Goal: Task Accomplishment & Management: Use online tool/utility

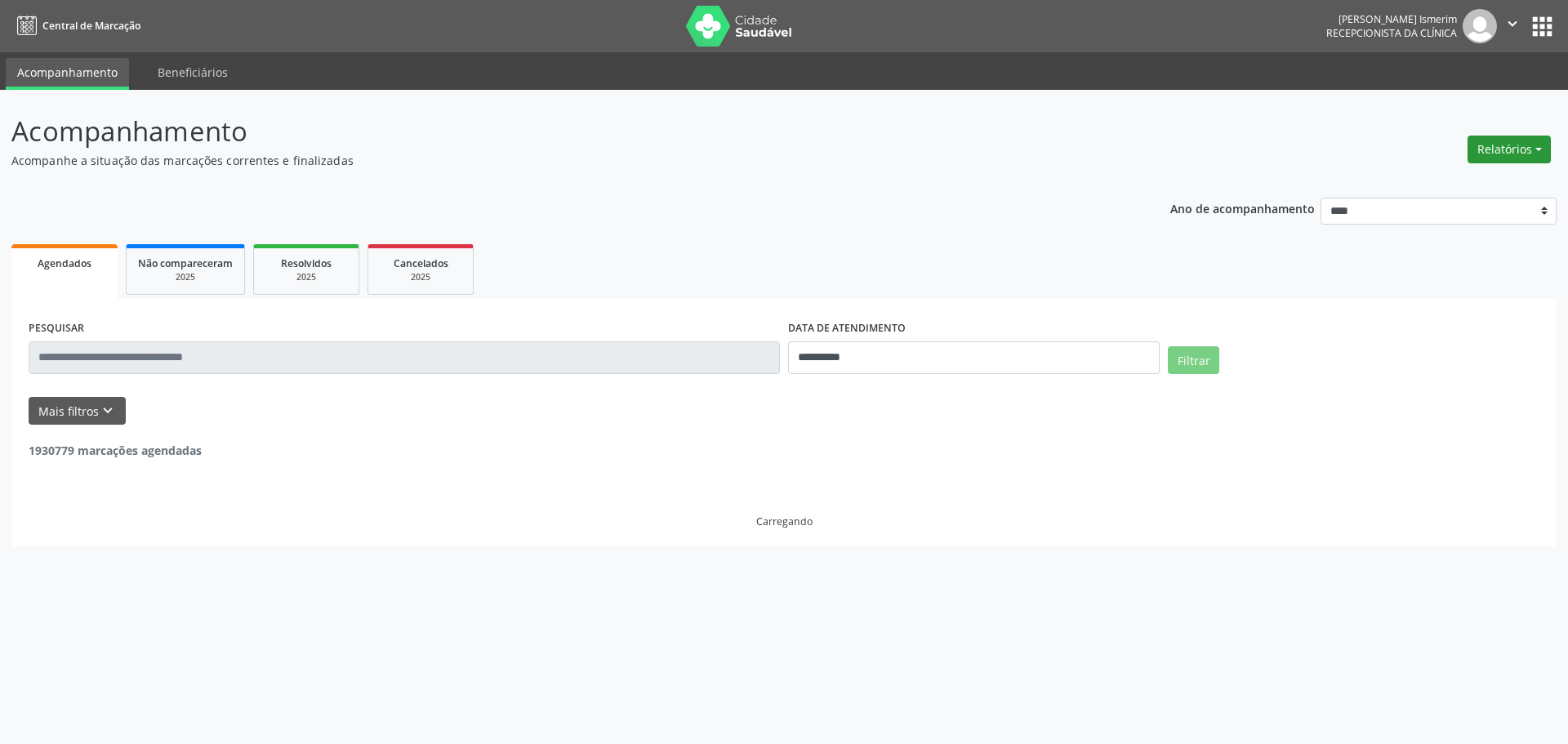
drag, startPoint x: 1497, startPoint y: 148, endPoint x: 1483, endPoint y: 150, distance: 14.1
click at [1495, 148] on button "Relatórios" at bounding box center [1508, 150] width 83 height 28
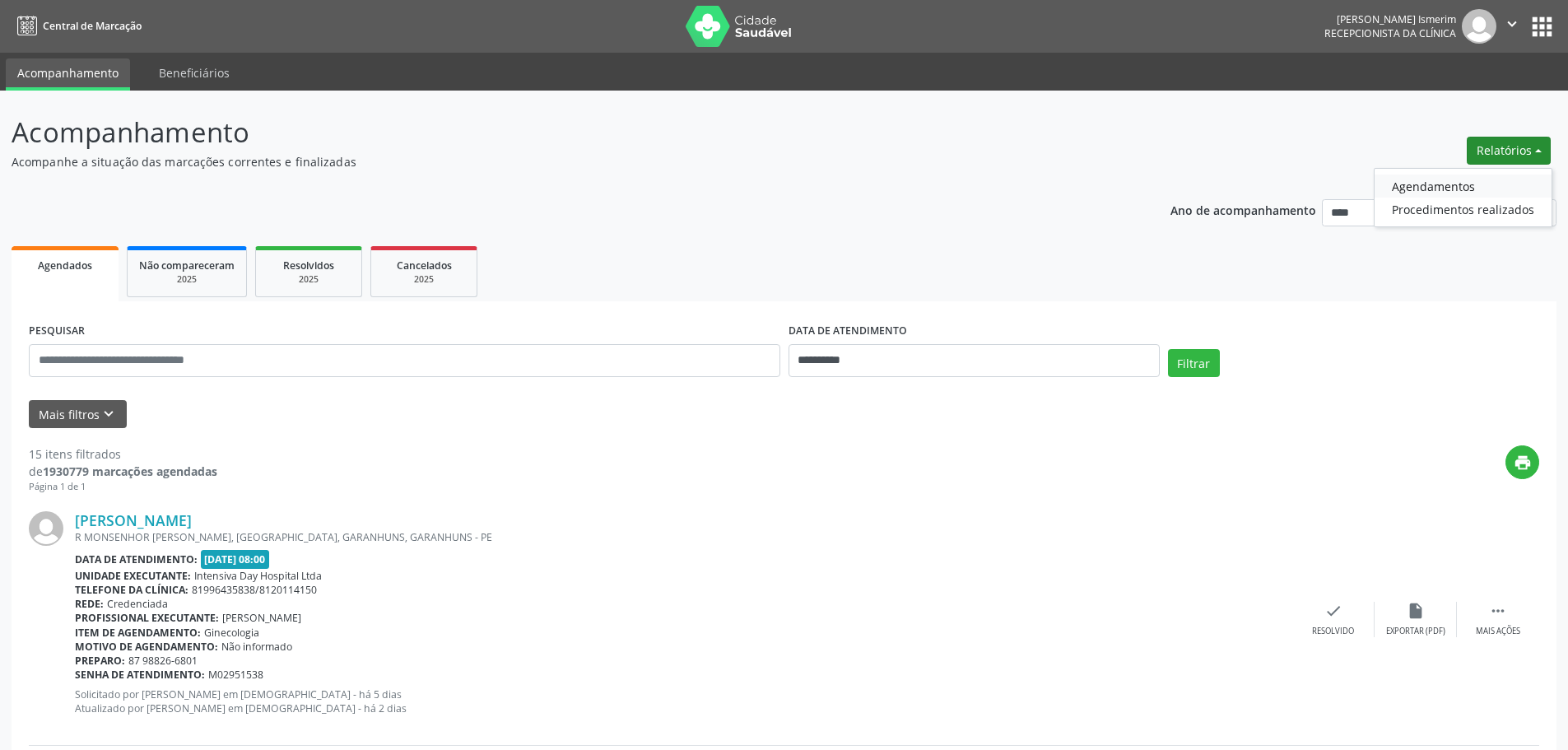
click at [1402, 185] on link "Agendamentos" at bounding box center [1463, 186] width 177 height 23
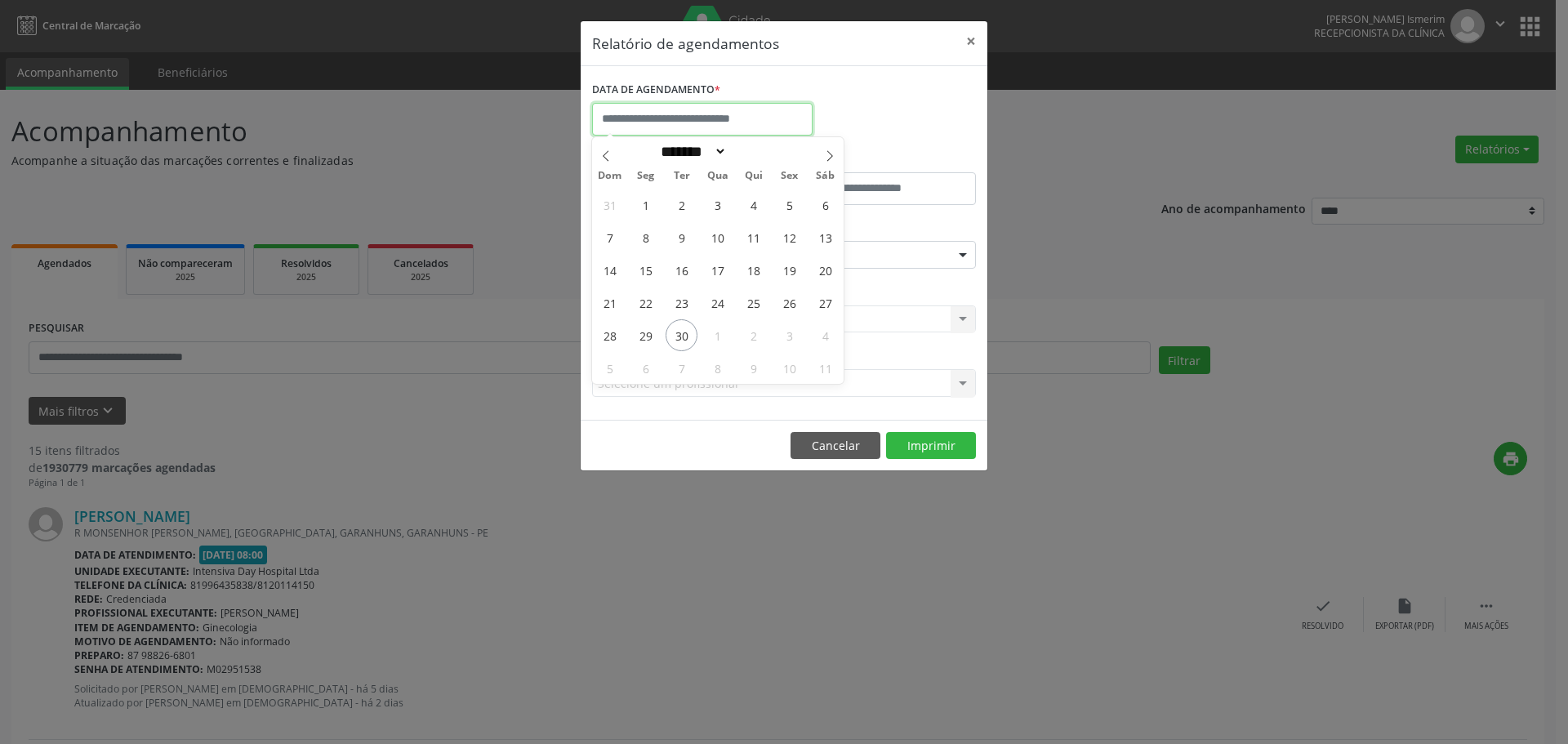
click at [709, 117] on input "text" at bounding box center [702, 118] width 220 height 32
click at [704, 335] on span "1" at bounding box center [717, 335] width 32 height 32
type input "**********"
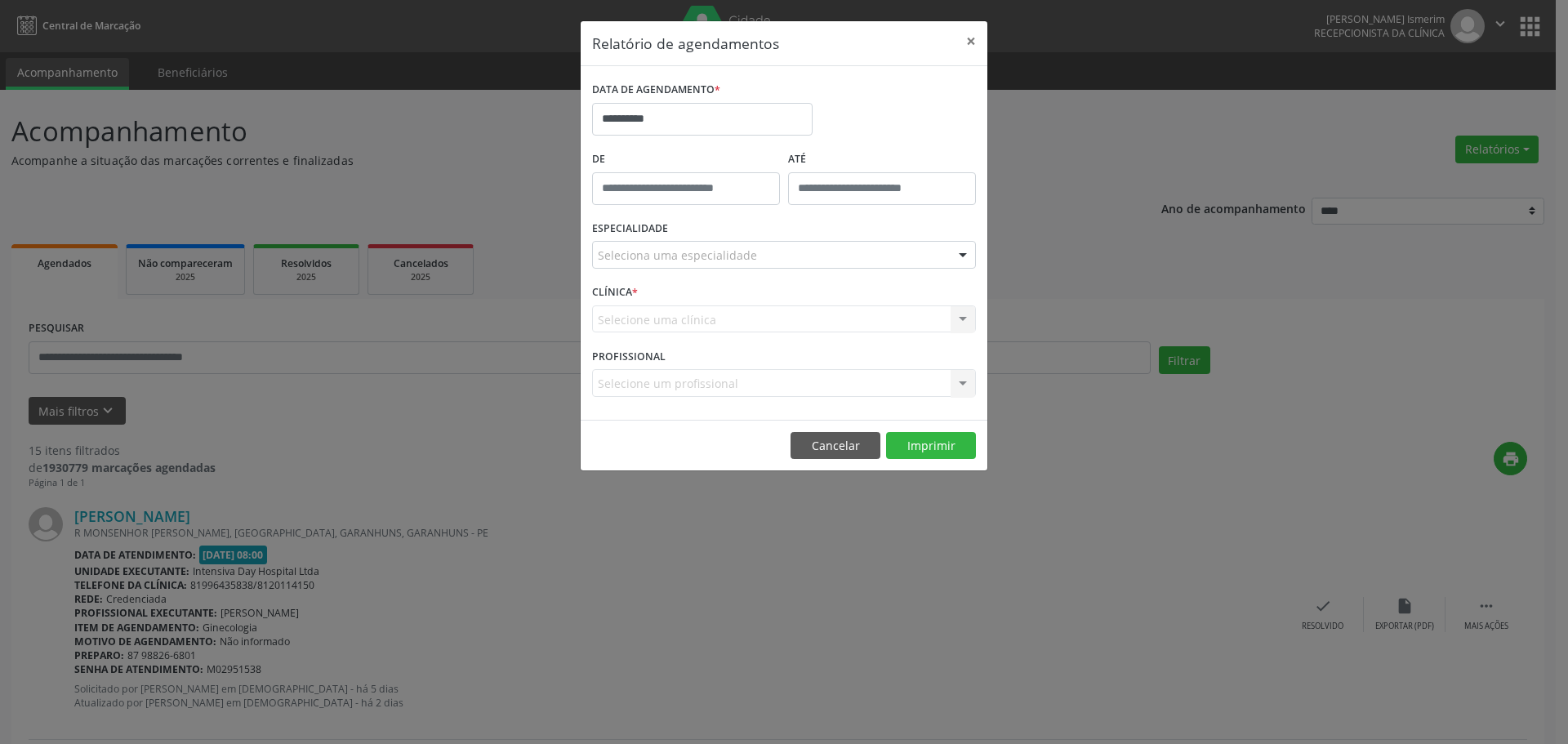
click at [775, 253] on div "Seleciona uma especialidade" at bounding box center [784, 255] width 384 height 28
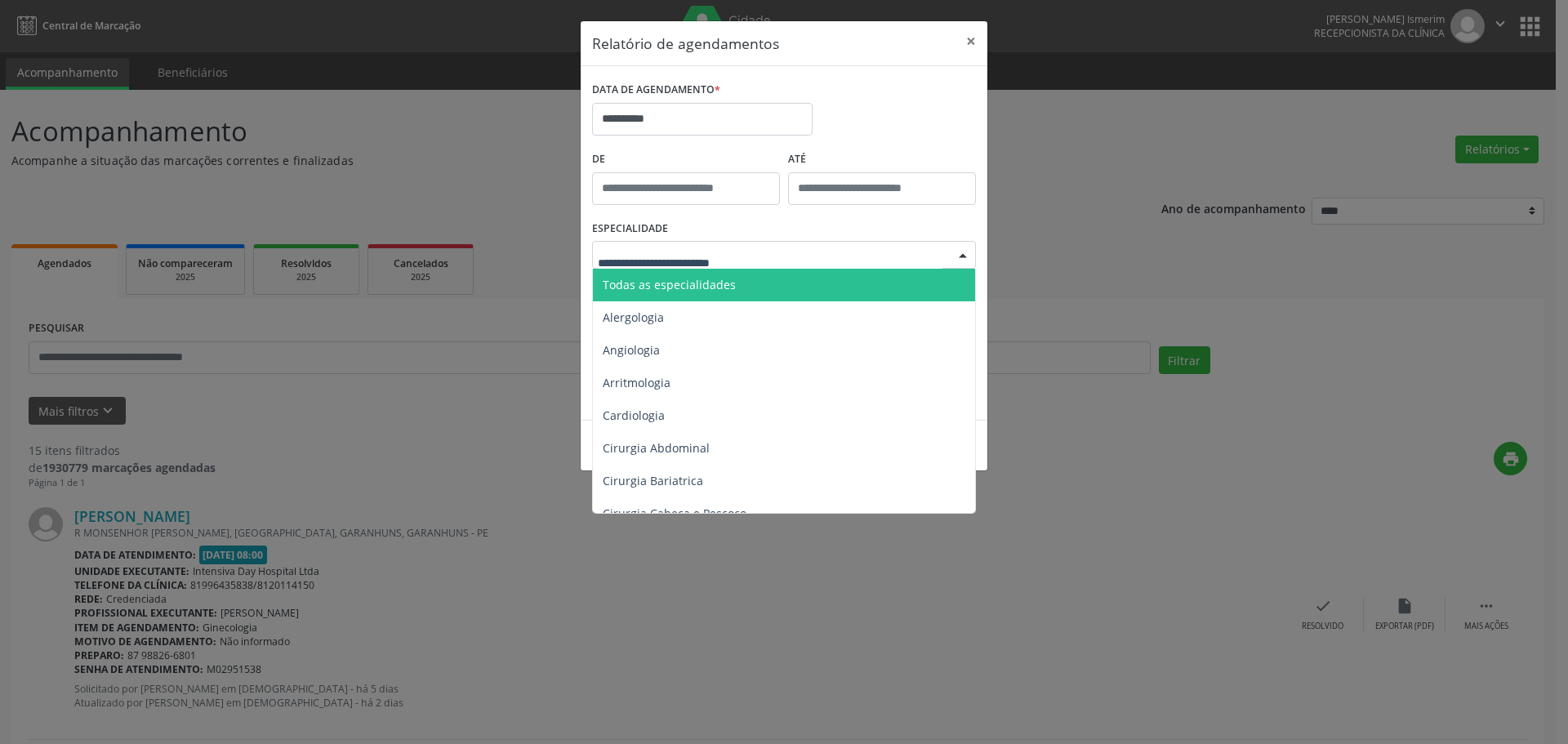
click at [754, 290] on span "Todas as especialidades" at bounding box center [785, 284] width 385 height 32
click at [815, 261] on div at bounding box center [784, 255] width 384 height 28
click at [780, 280] on span "Todas as especialidades" at bounding box center [785, 284] width 385 height 32
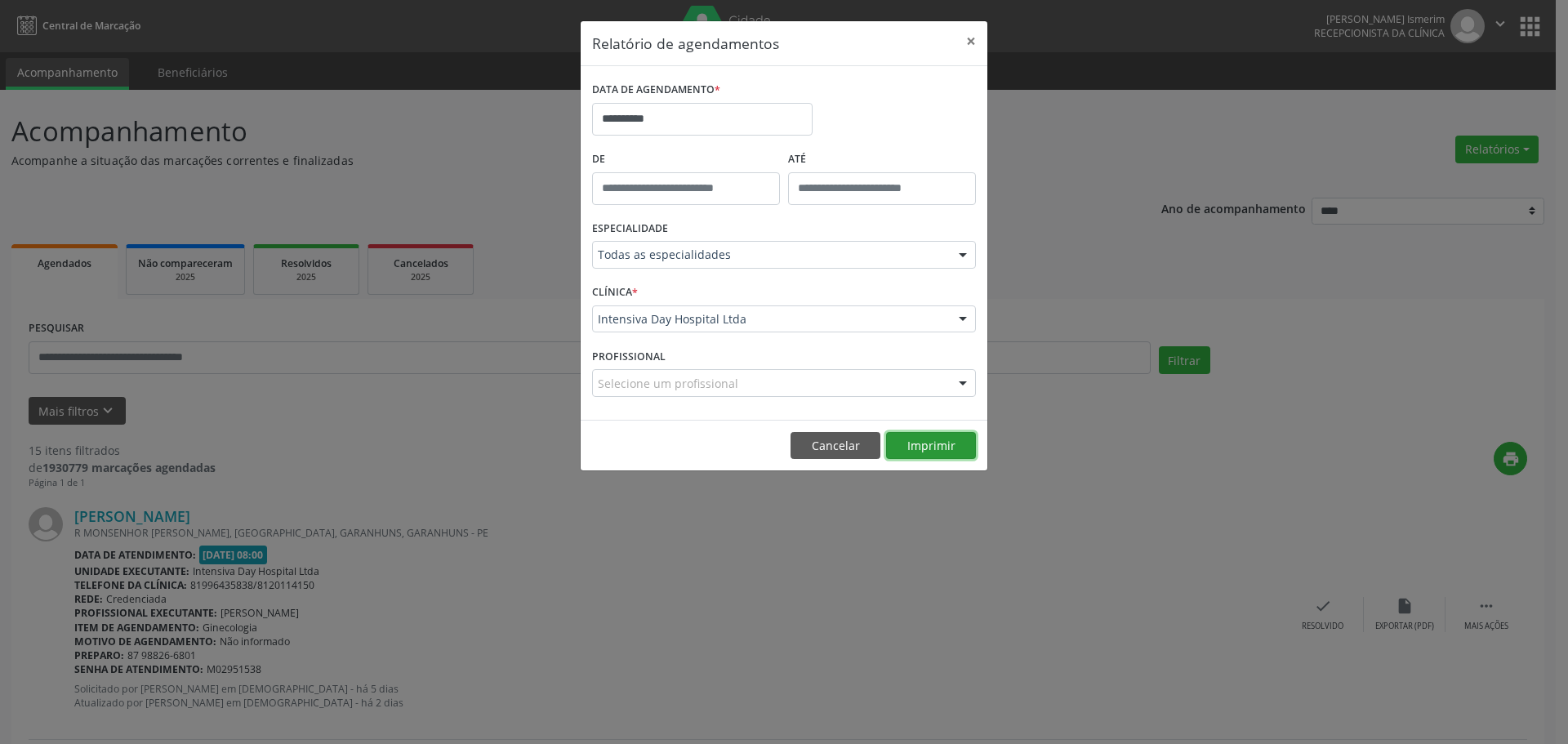
click at [923, 444] on button "Imprimir" at bounding box center [930, 447] width 89 height 28
